Goal: Information Seeking & Learning: Learn about a topic

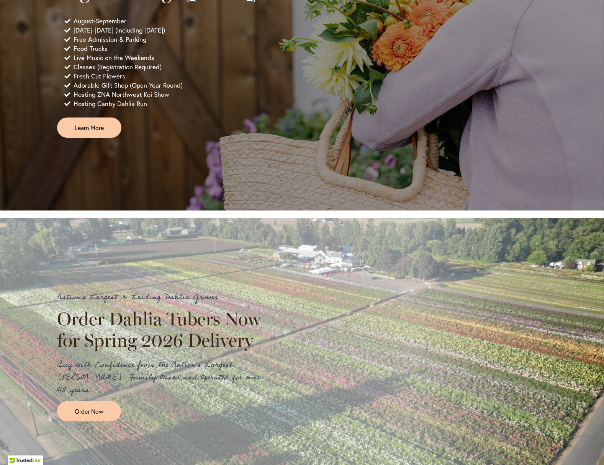
scroll to position [635, 0]
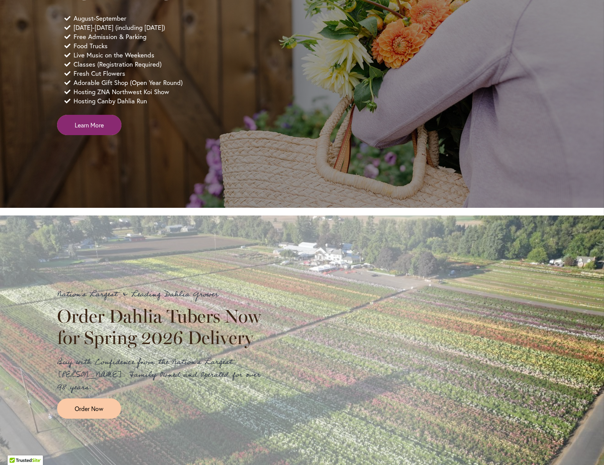
click at [101, 129] on span "Learn More" at bounding box center [89, 125] width 29 height 9
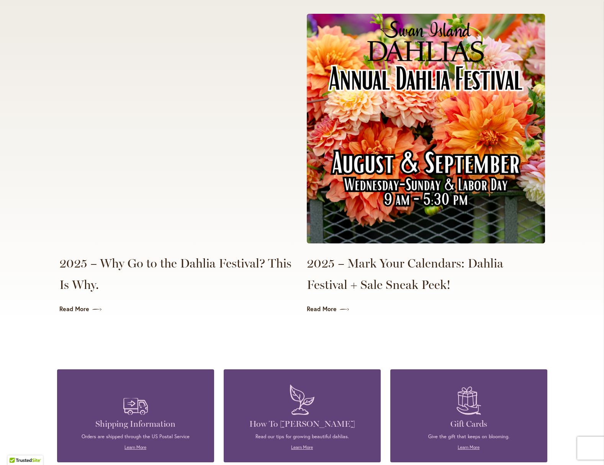
scroll to position [1706, 0]
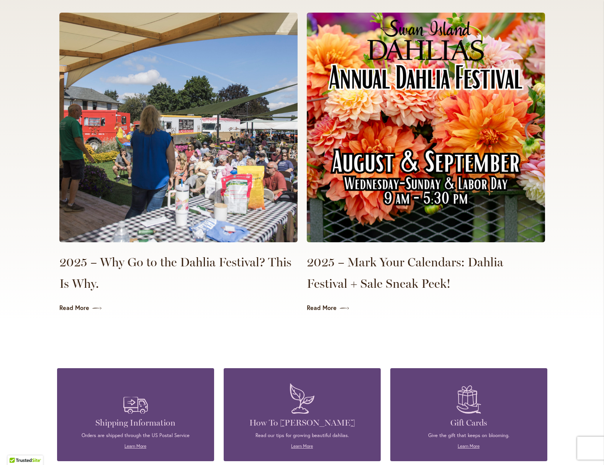
click at [179, 164] on img at bounding box center [178, 128] width 238 height 230
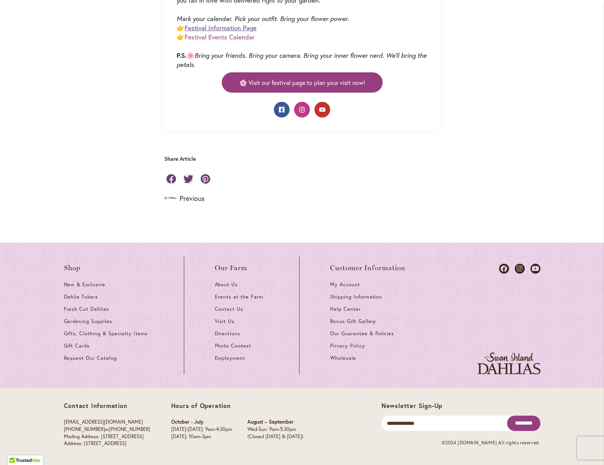
scroll to position [675, 0]
click at [218, 32] on link "Festival Information Page" at bounding box center [221, 27] width 72 height 9
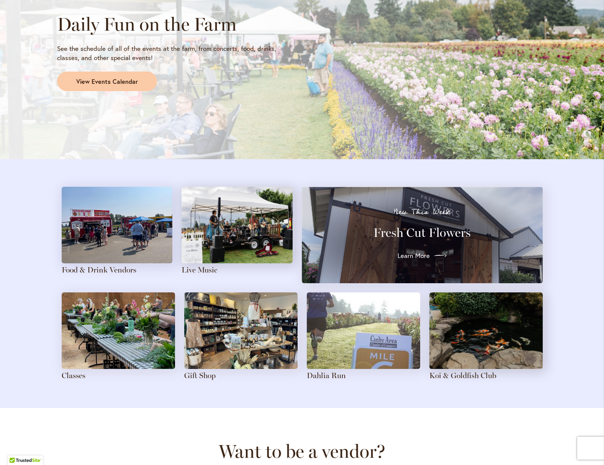
scroll to position [688, 0]
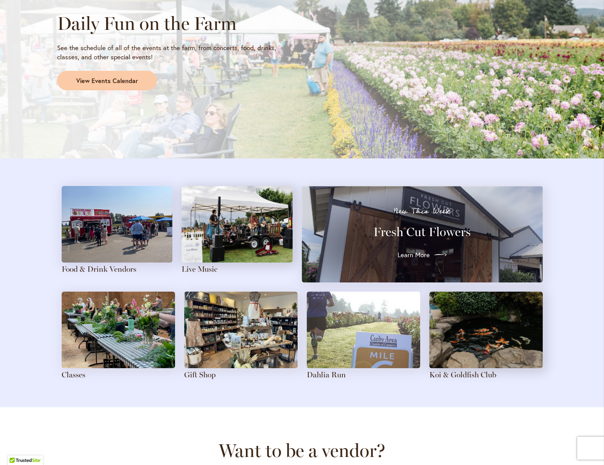
click at [418, 251] on span "Learn More" at bounding box center [414, 255] width 32 height 9
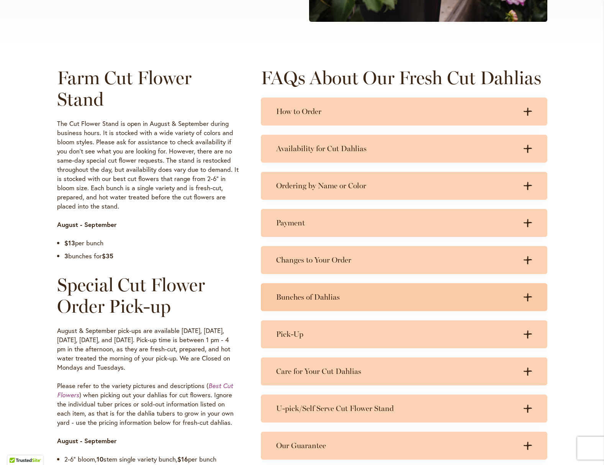
scroll to position [324, 0]
click at [343, 297] on h3 "Bunches of Dahlias" at bounding box center [396, 297] width 241 height 10
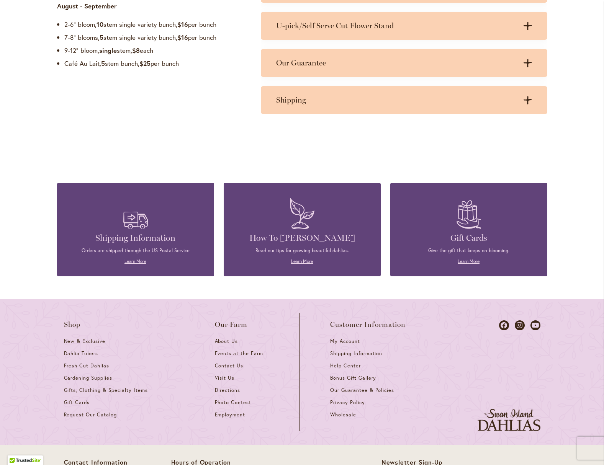
scroll to position [0, 0]
